Goal: Task Accomplishment & Management: Complete application form

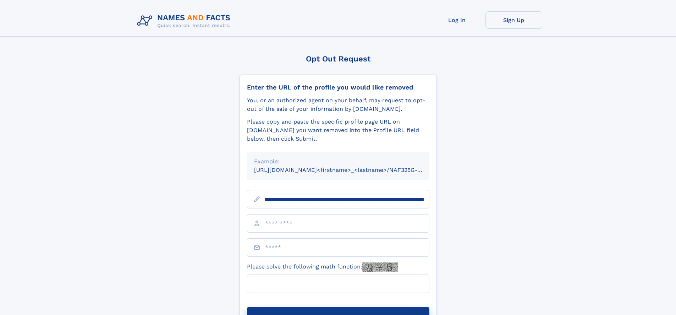
scroll to position [0, 89]
type input "**********"
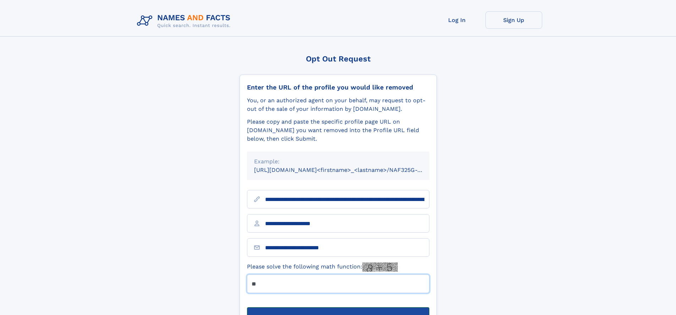
type input "**"
click at [338, 307] on button "Submit Opt Out Request" at bounding box center [338, 318] width 182 height 23
